Goal: Task Accomplishment & Management: Manage account settings

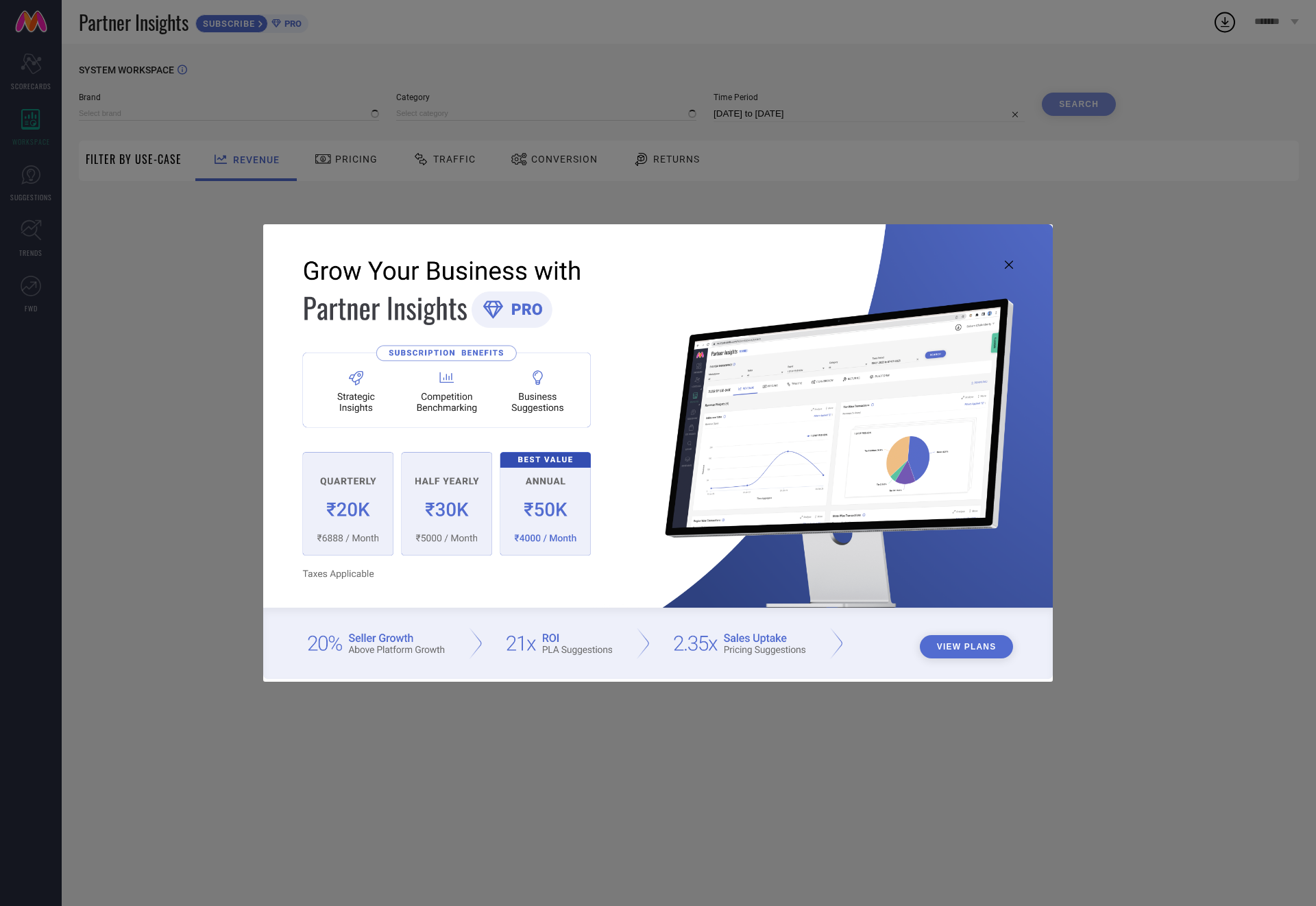
type input "109F"
type input "All"
click at [1008, 264] on icon at bounding box center [1009, 264] width 8 height 8
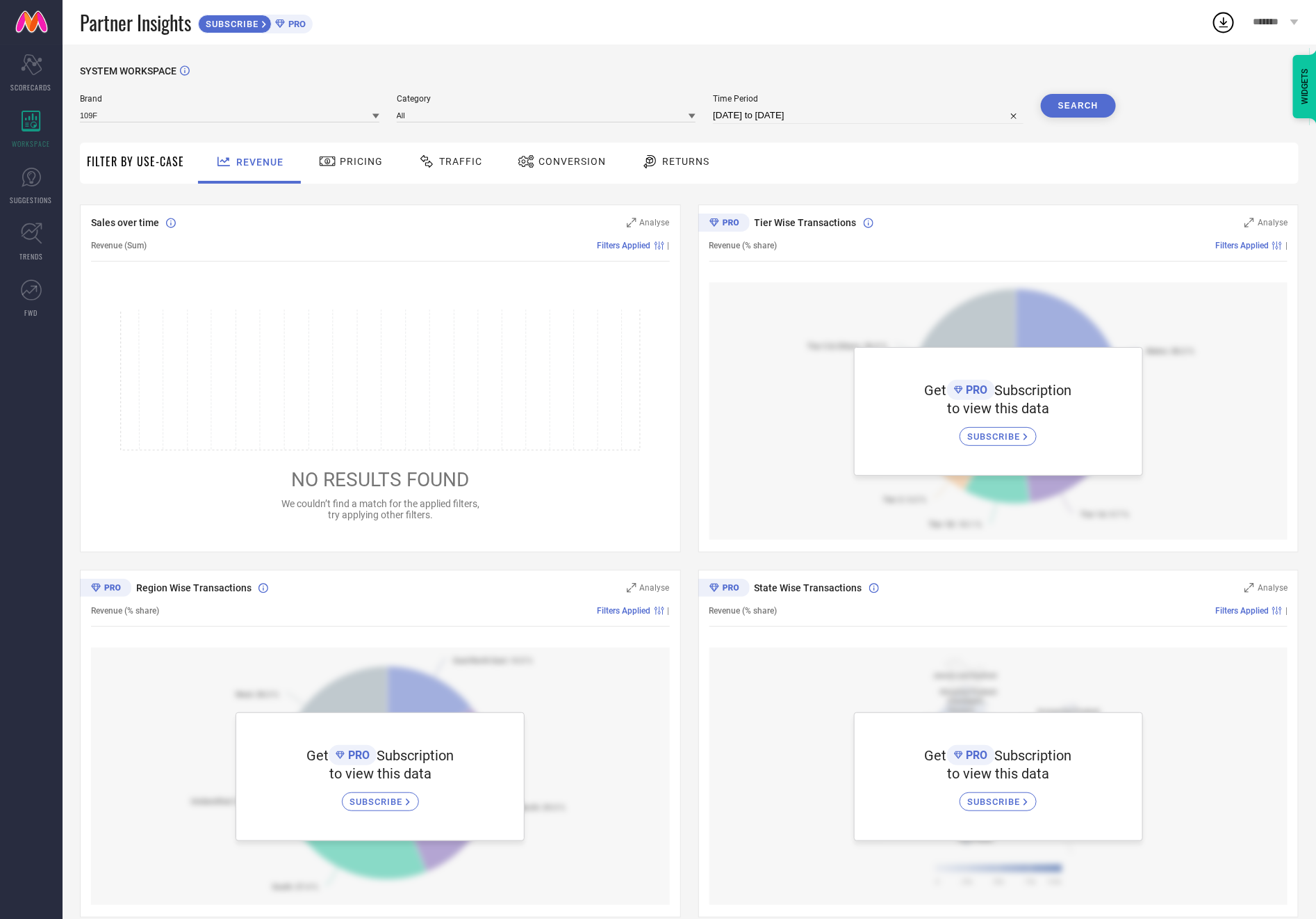
click at [340, 163] on span "Pricing" at bounding box center [361, 160] width 43 height 11
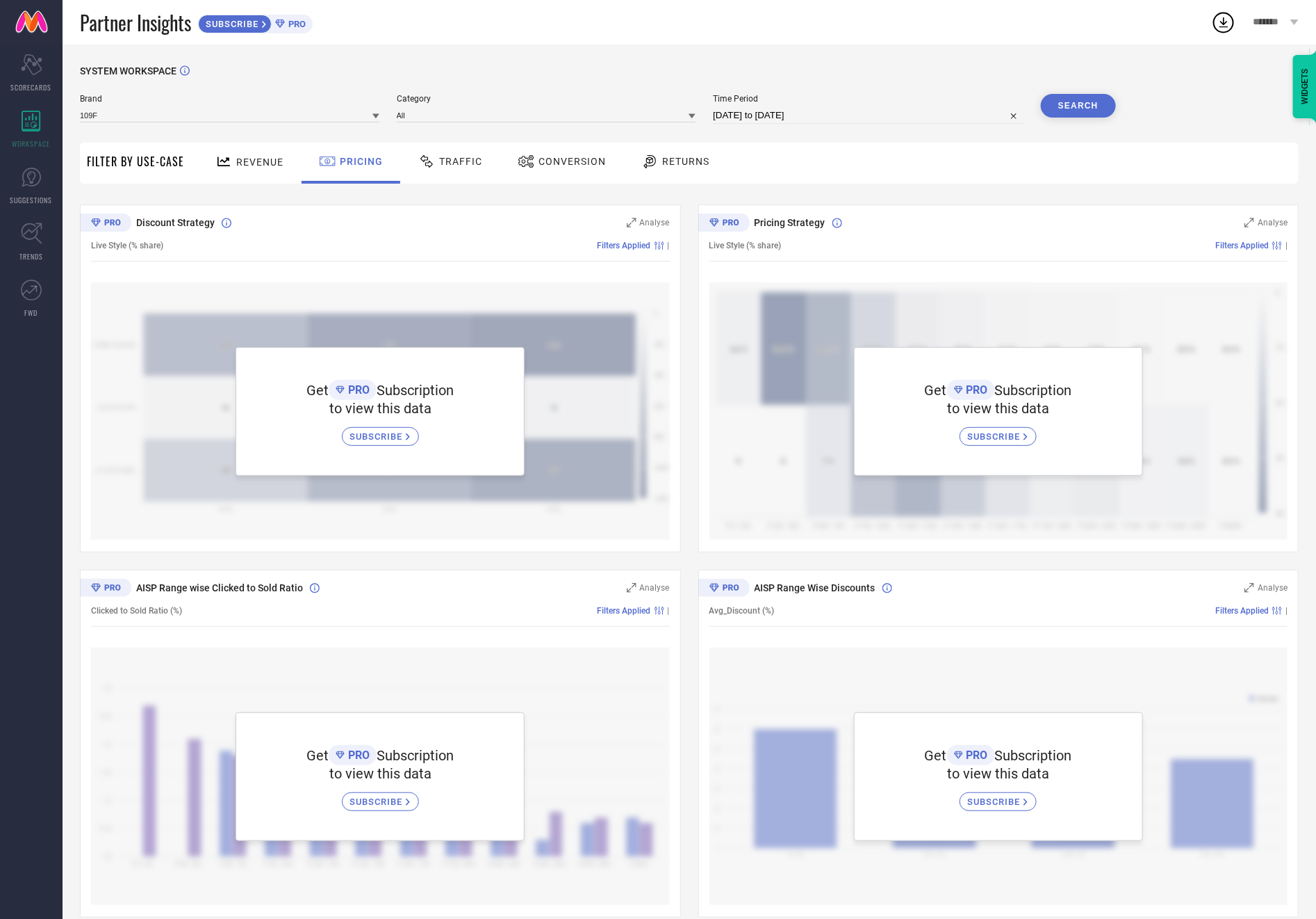
click at [249, 157] on span "Revenue" at bounding box center [259, 161] width 47 height 11
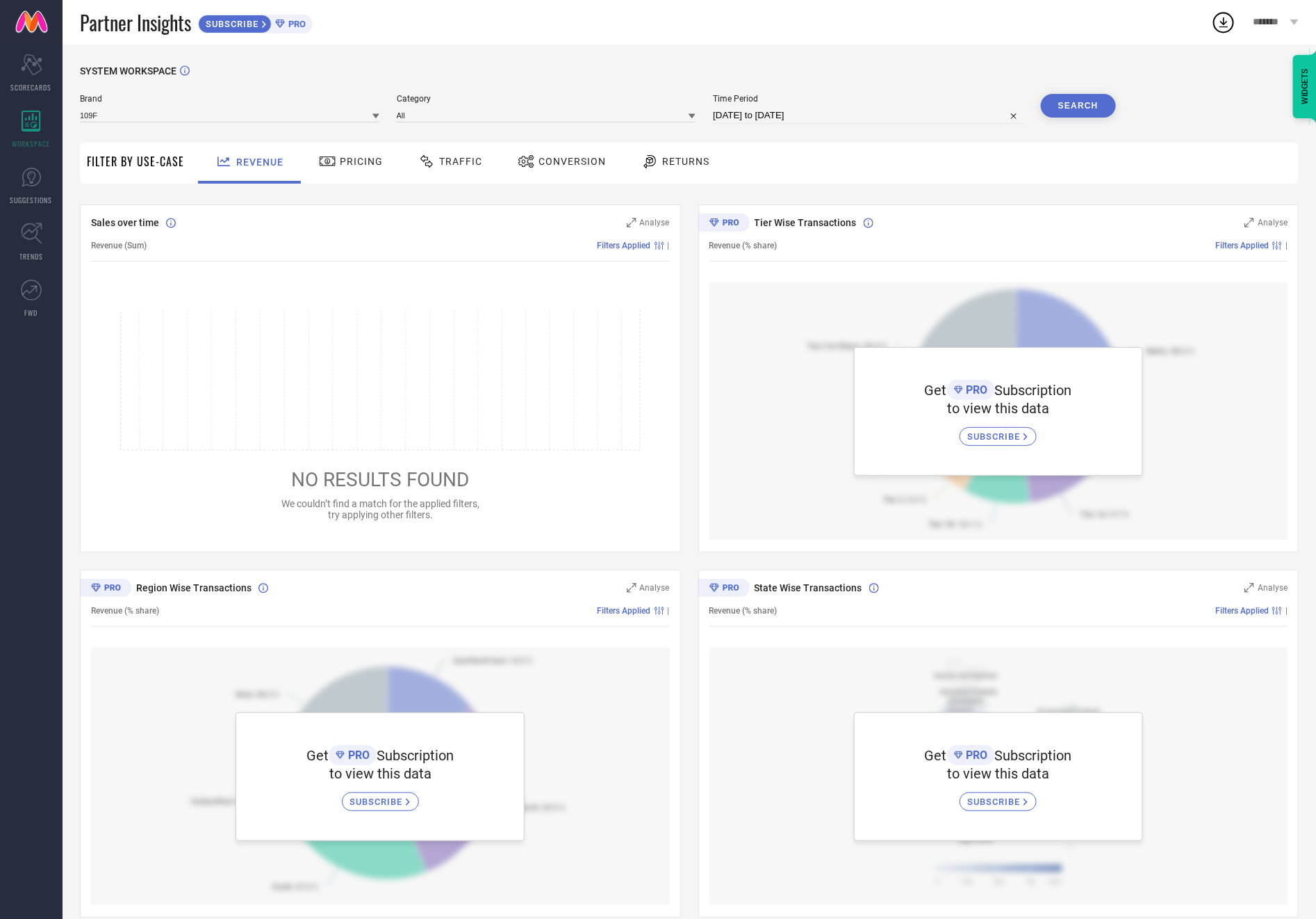
click at [358, 40] on div "Partner Insights SUBSCRIBE PRO" at bounding box center [646, 22] width 1132 height 45
click at [28, 173] on icon at bounding box center [31, 177] width 8 height 13
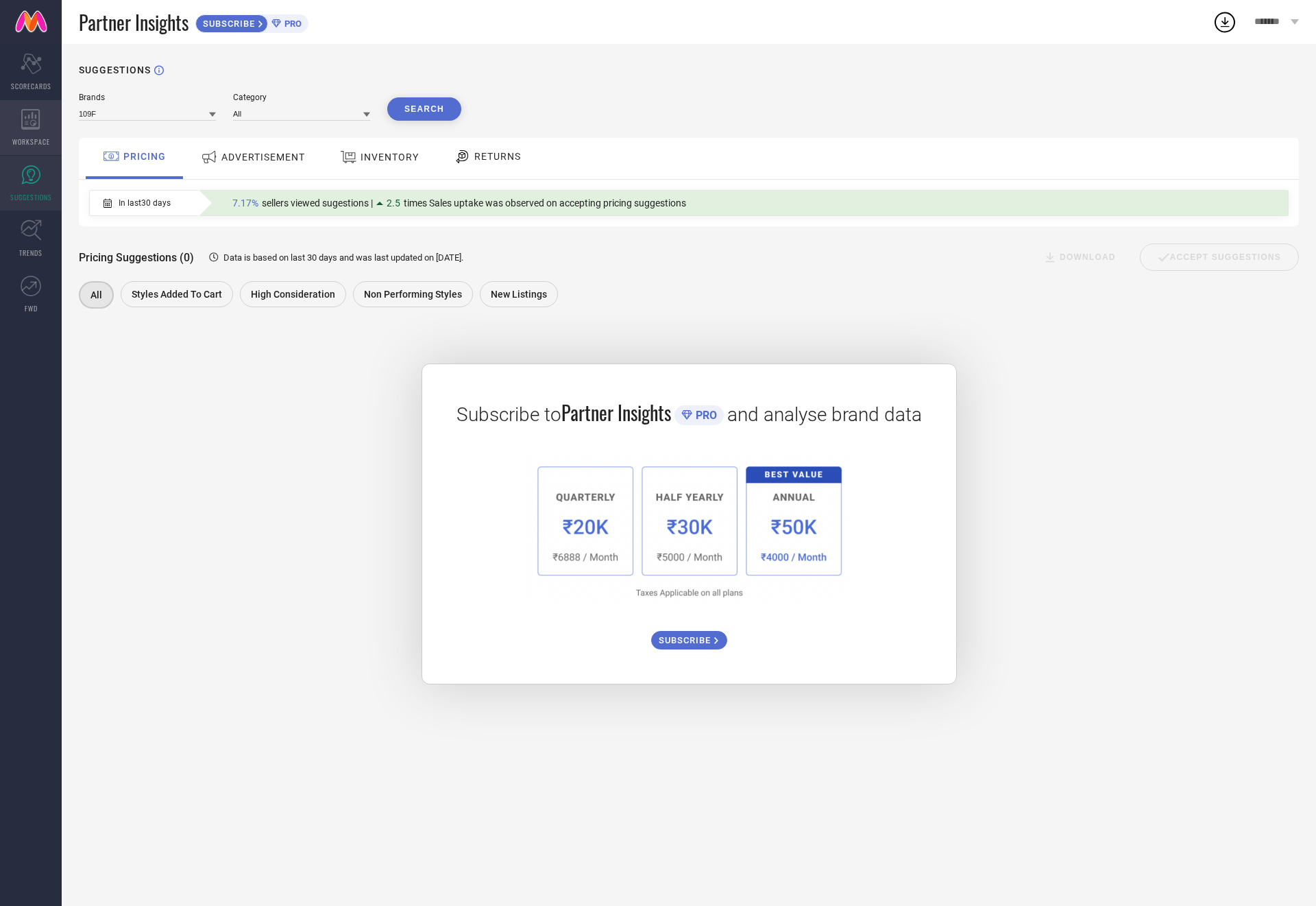
click at [28, 114] on icon at bounding box center [31, 119] width 20 height 21
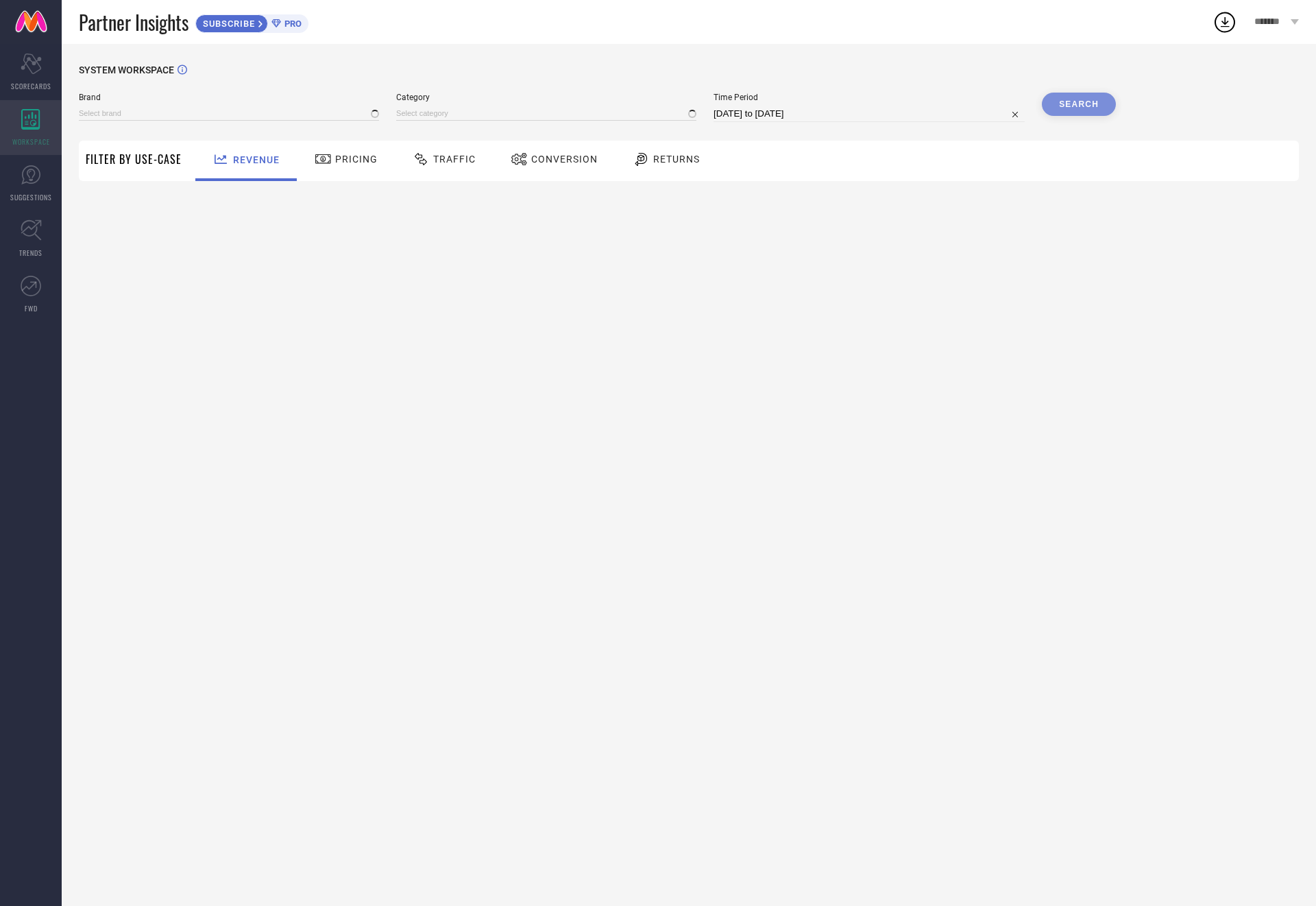
type input "109F"
type input "All"
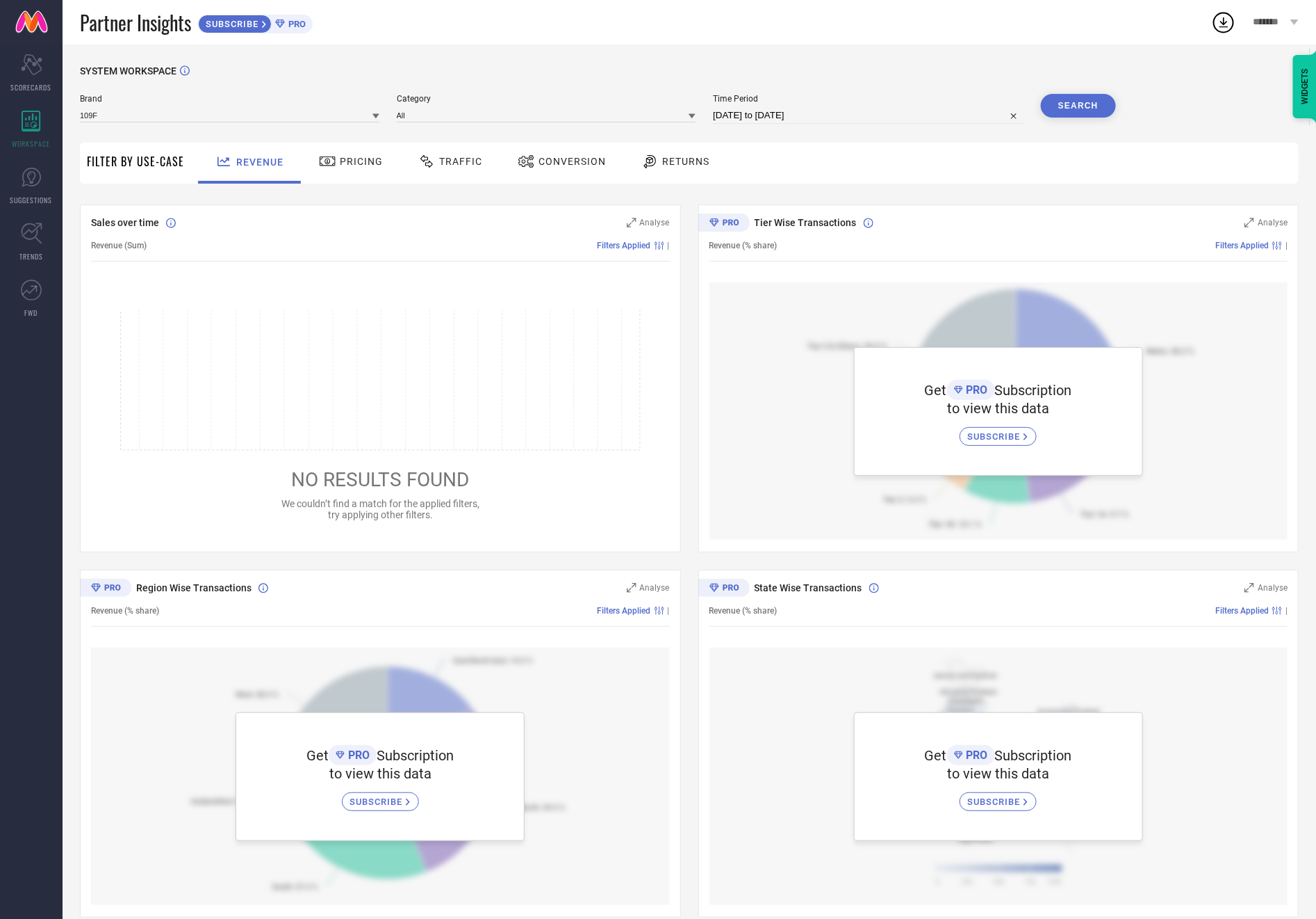
click at [349, 68] on div "SYSTEM WORKSPACE" at bounding box center [689, 80] width 1219 height 29
click at [34, 66] on icon at bounding box center [31, 64] width 21 height 21
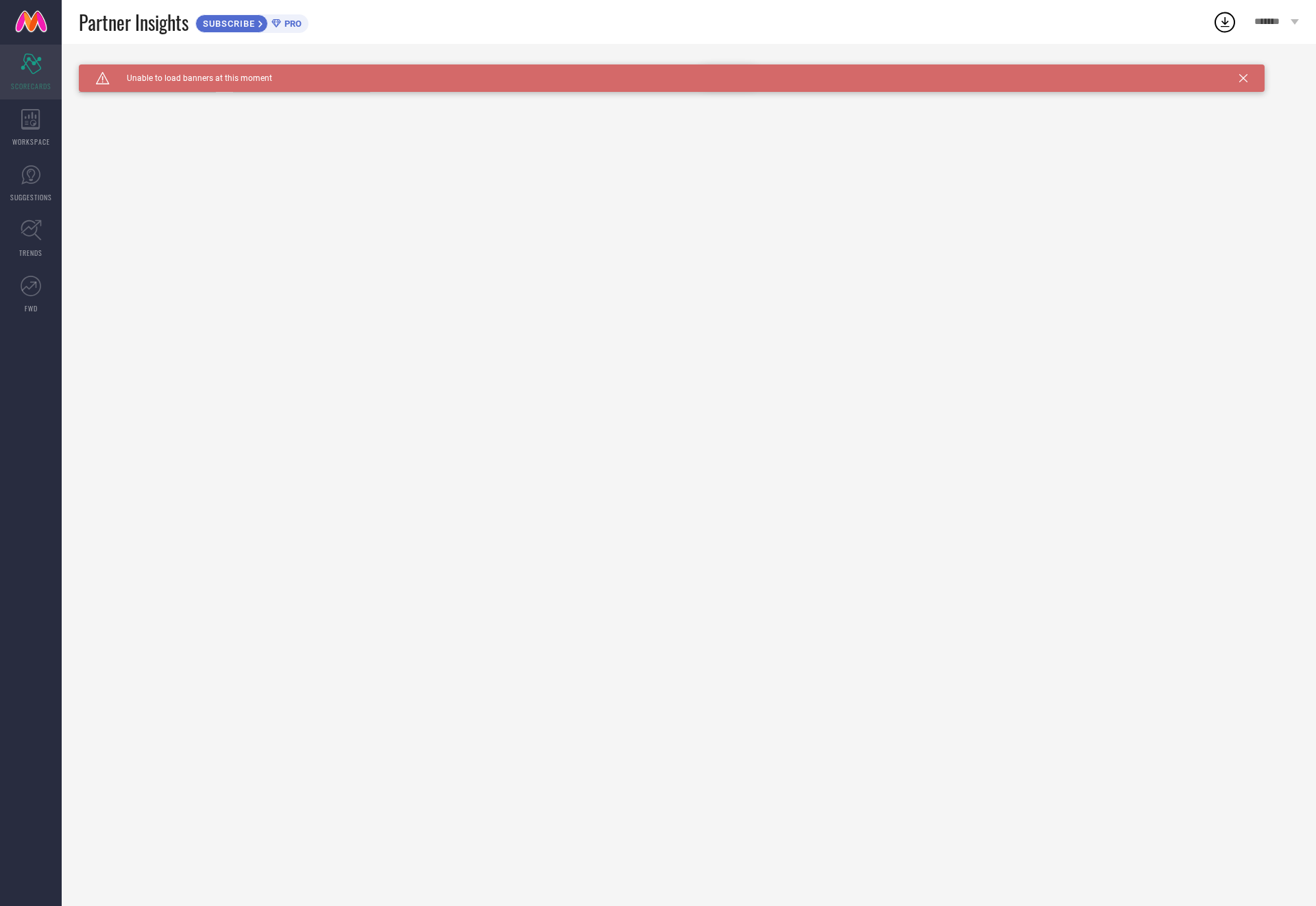
type input "All"
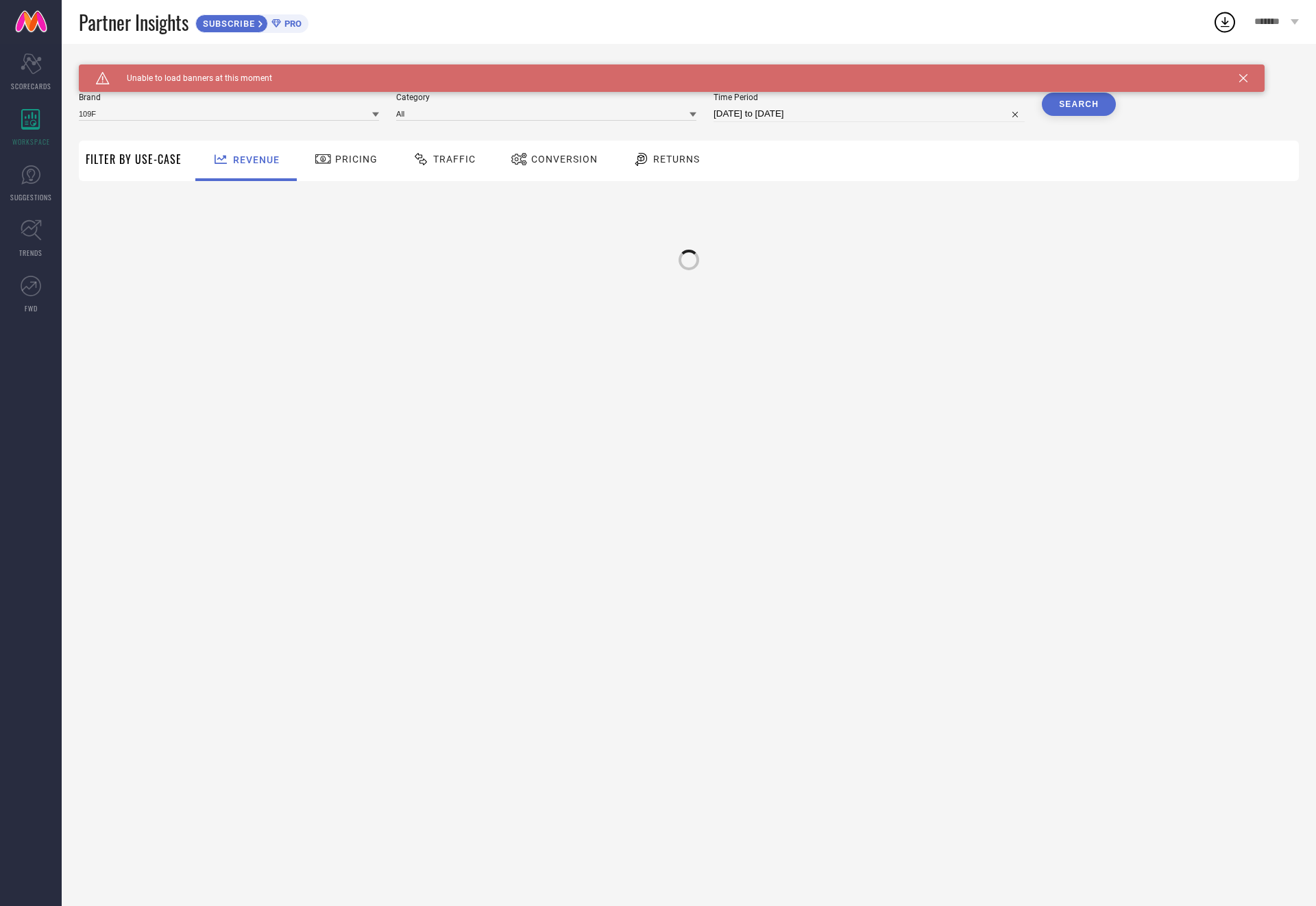
type input "109F"
type input "All"
type input "109F"
type input "All"
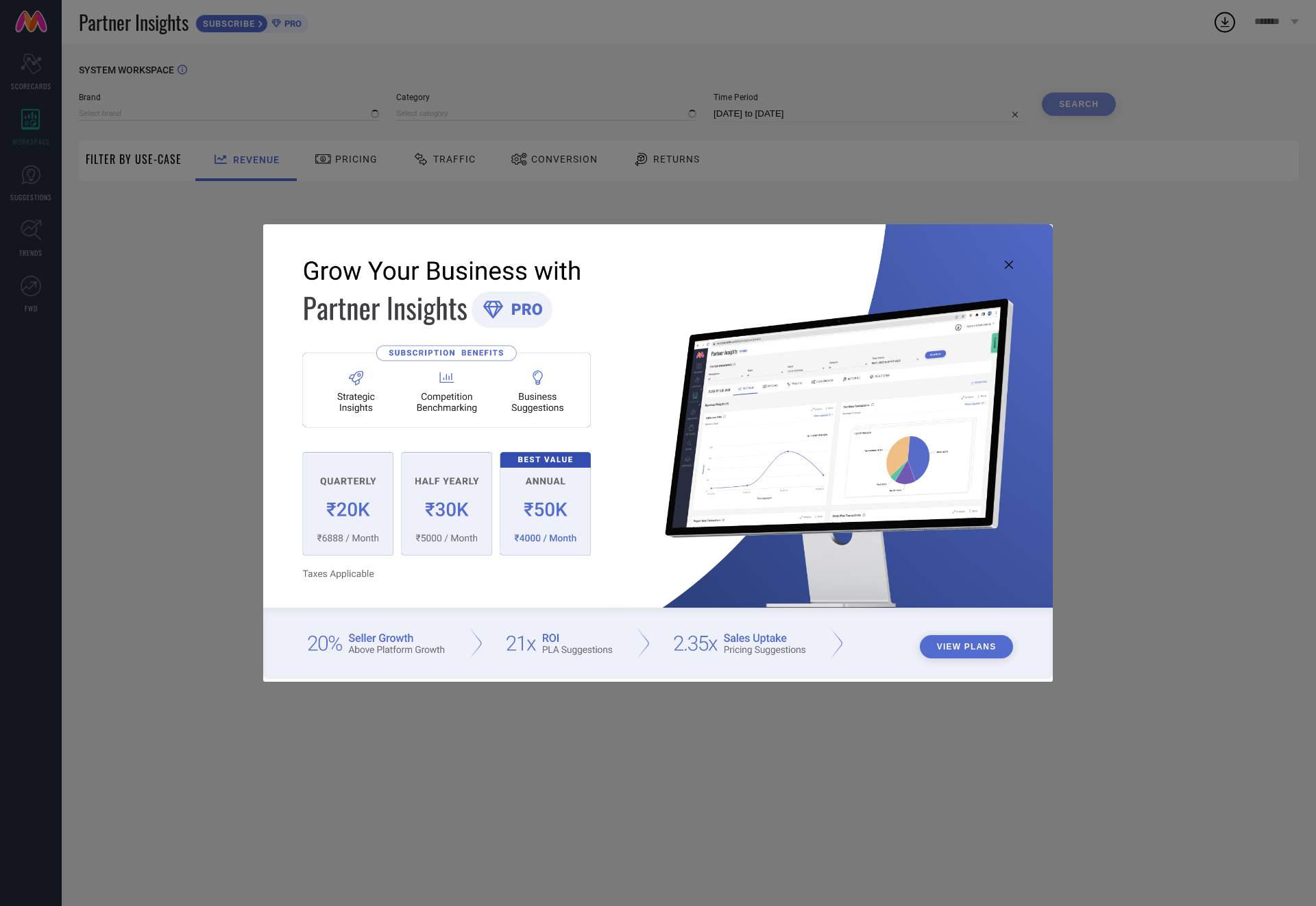
type input "109F"
type input "All"
click at [1006, 261] on icon at bounding box center [1009, 264] width 8 height 8
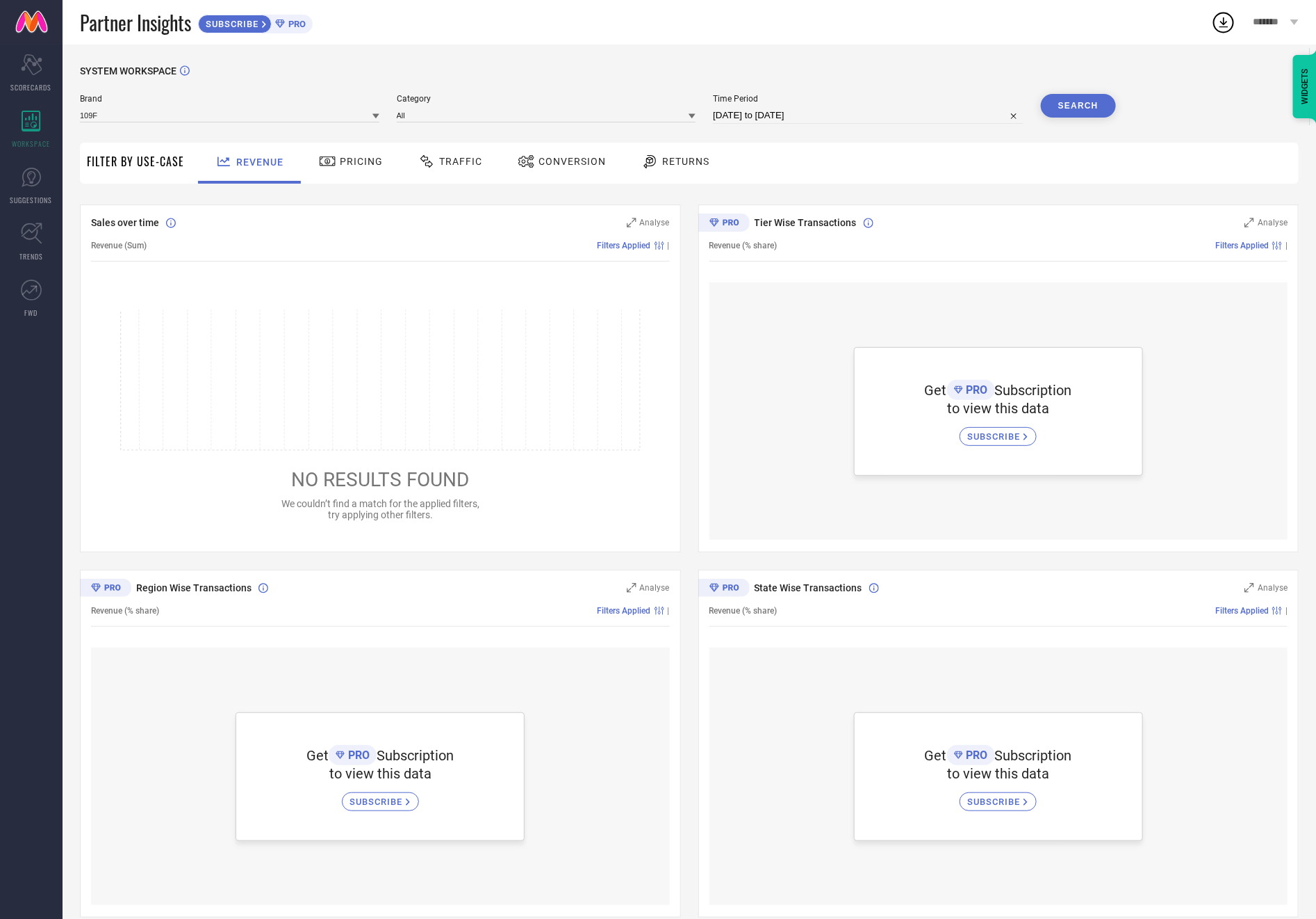
click at [1280, 25] on span "*******" at bounding box center [1270, 23] width 33 height 12
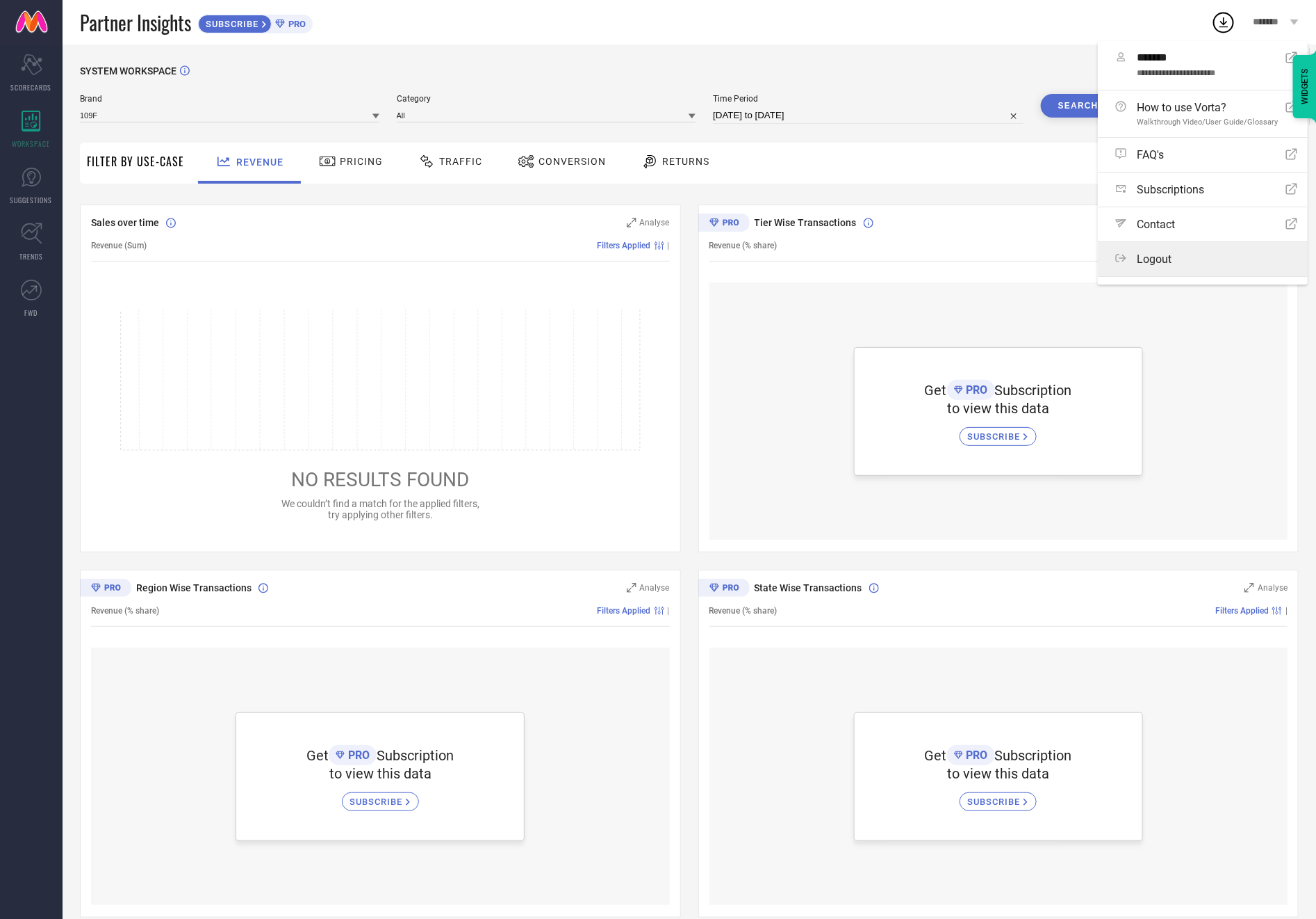
click at [1160, 265] on span "Logout" at bounding box center [1154, 258] width 35 height 13
click at [0, 0] on button "Logout" at bounding box center [0, 0] width 0 height 0
